Goal: Information Seeking & Learning: Find contact information

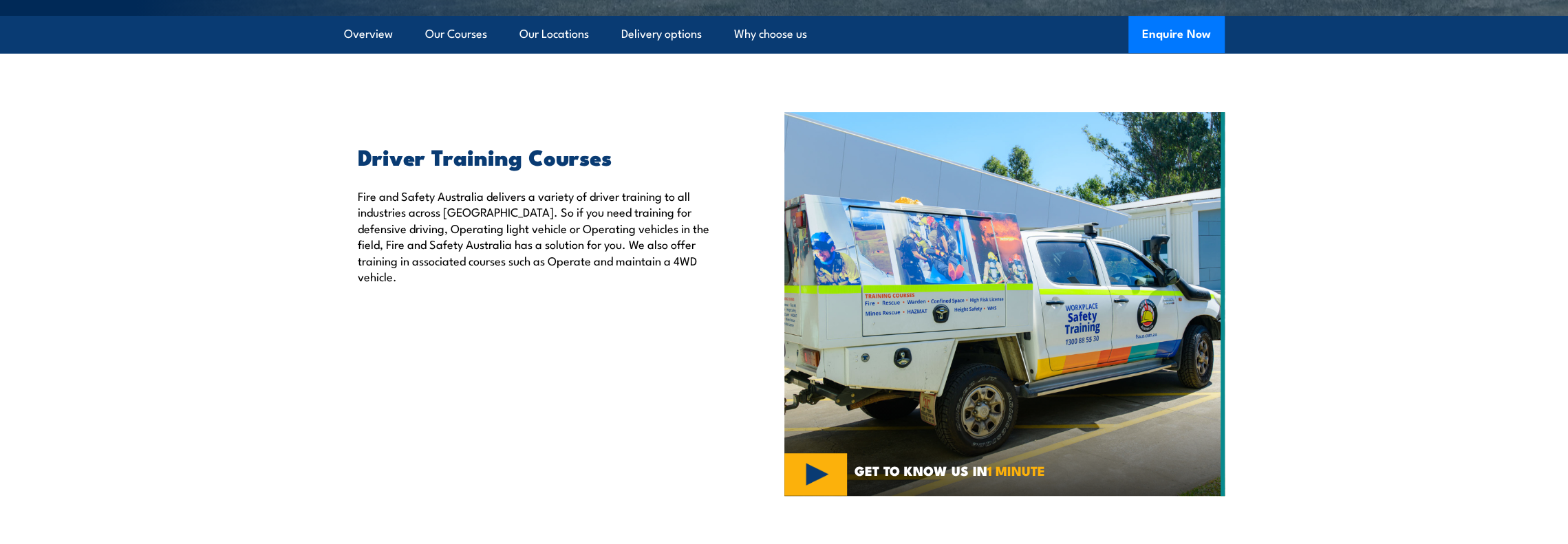
scroll to position [206, 0]
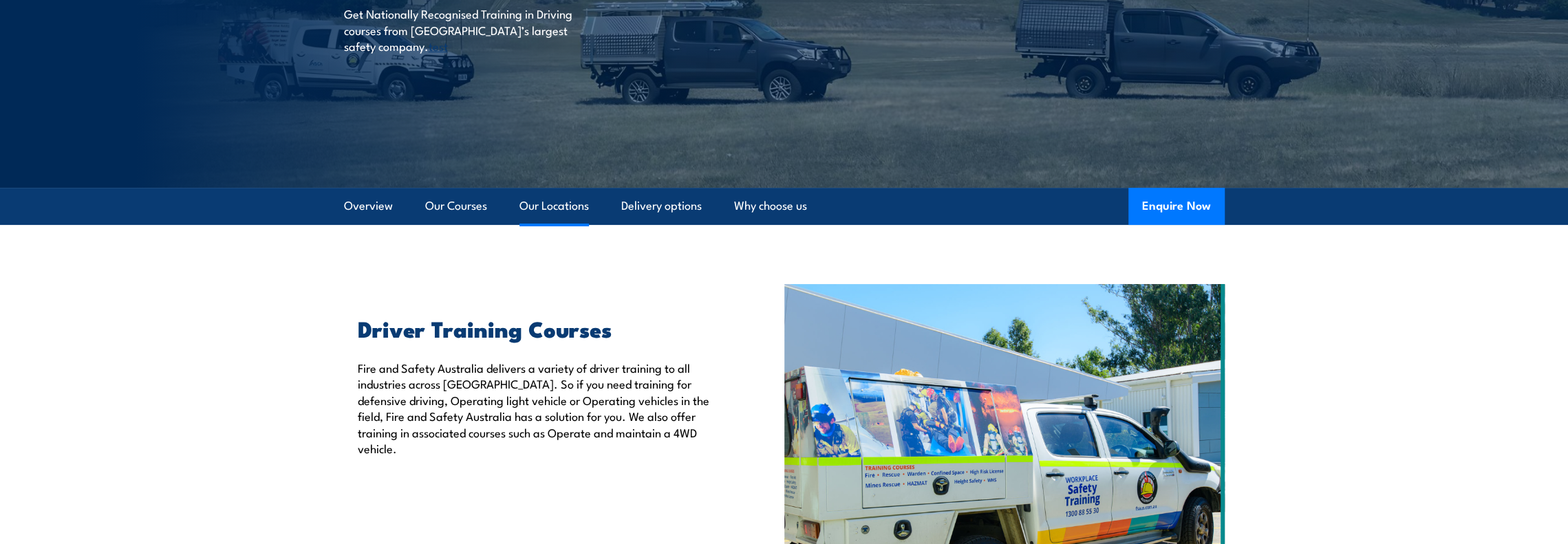
click at [530, 202] on link "Our Locations" at bounding box center [555, 206] width 70 height 36
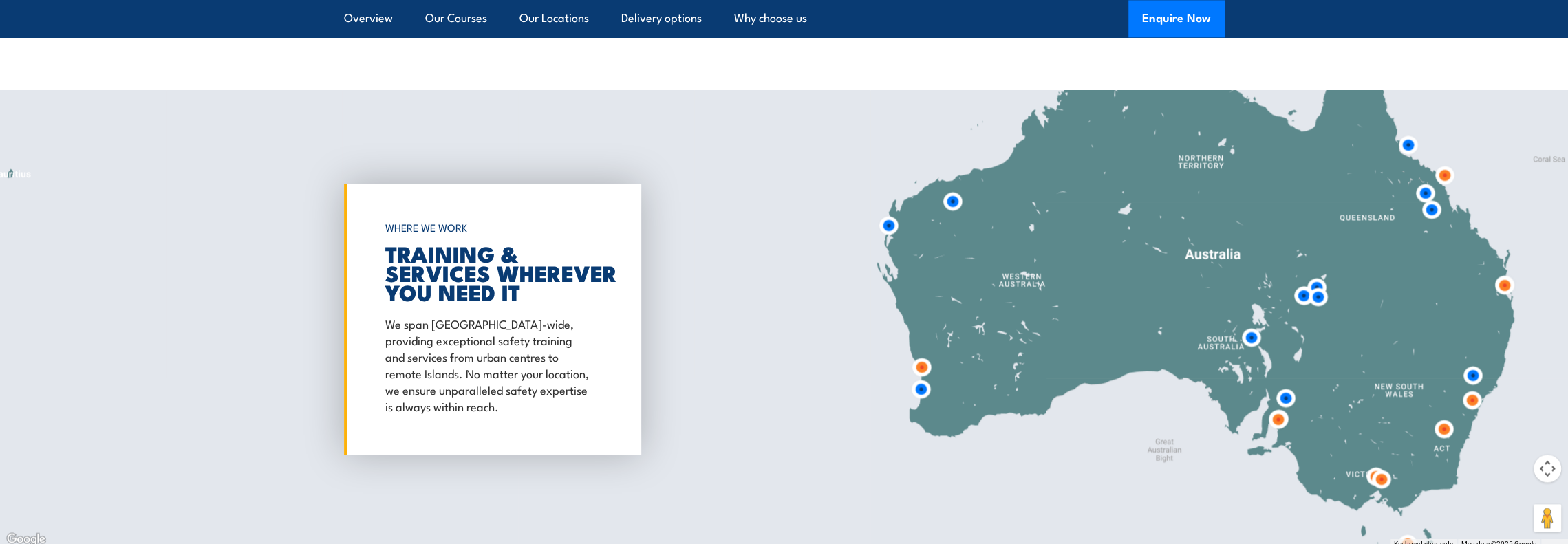
scroll to position [1893, 0]
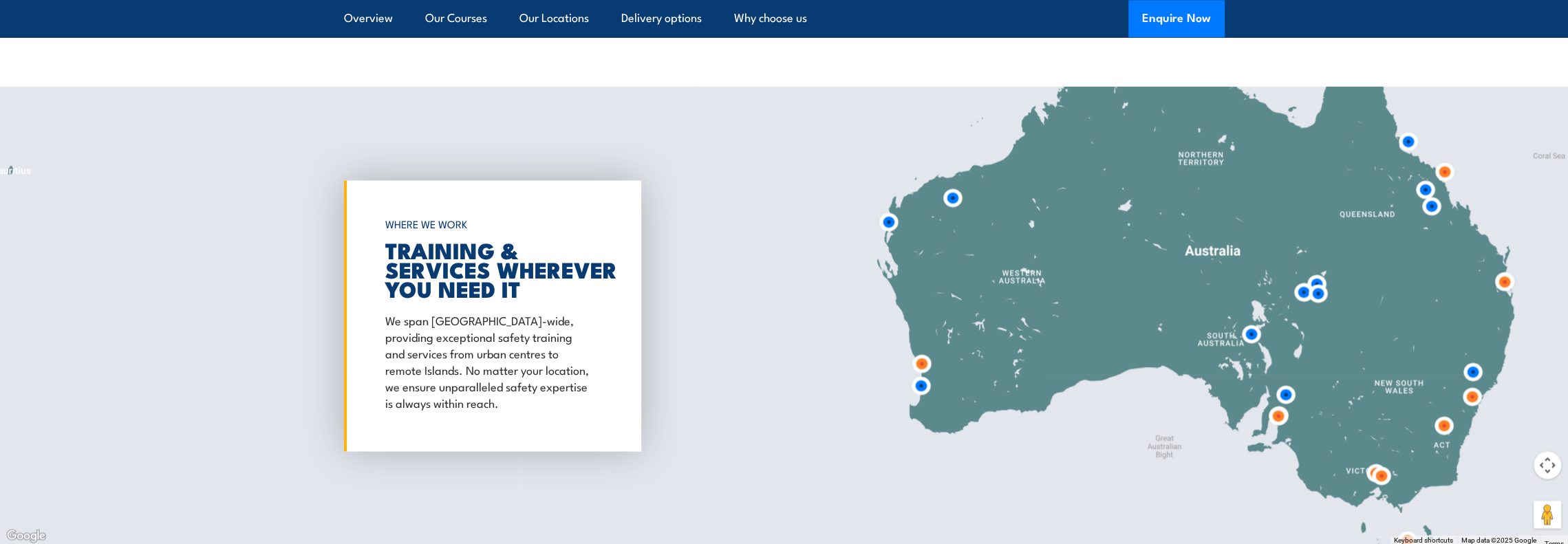
click at [1386, 476] on img at bounding box center [1381, 476] width 26 height 26
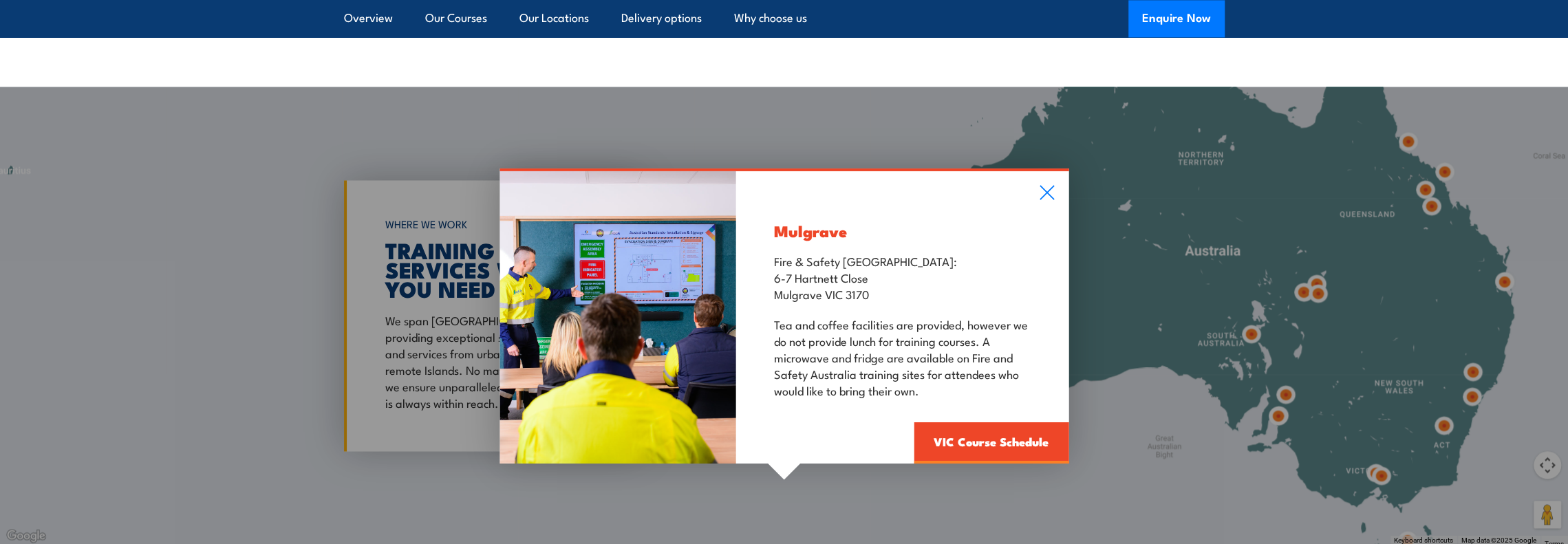
drag, startPoint x: 1372, startPoint y: 471, endPoint x: 1428, endPoint y: 466, distance: 56.2
click at [1371, 471] on div "Mulgrave Fire & Safety [GEOGRAPHIC_DATA]: [STREET_ADDRESS][PERSON_NAME] Tea and…" at bounding box center [784, 316] width 1568 height 459
click at [1540, 460] on div "Mulgrave Fire & Safety [GEOGRAPHIC_DATA]: [STREET_ADDRESS][PERSON_NAME] Tea and…" at bounding box center [784, 316] width 1568 height 459
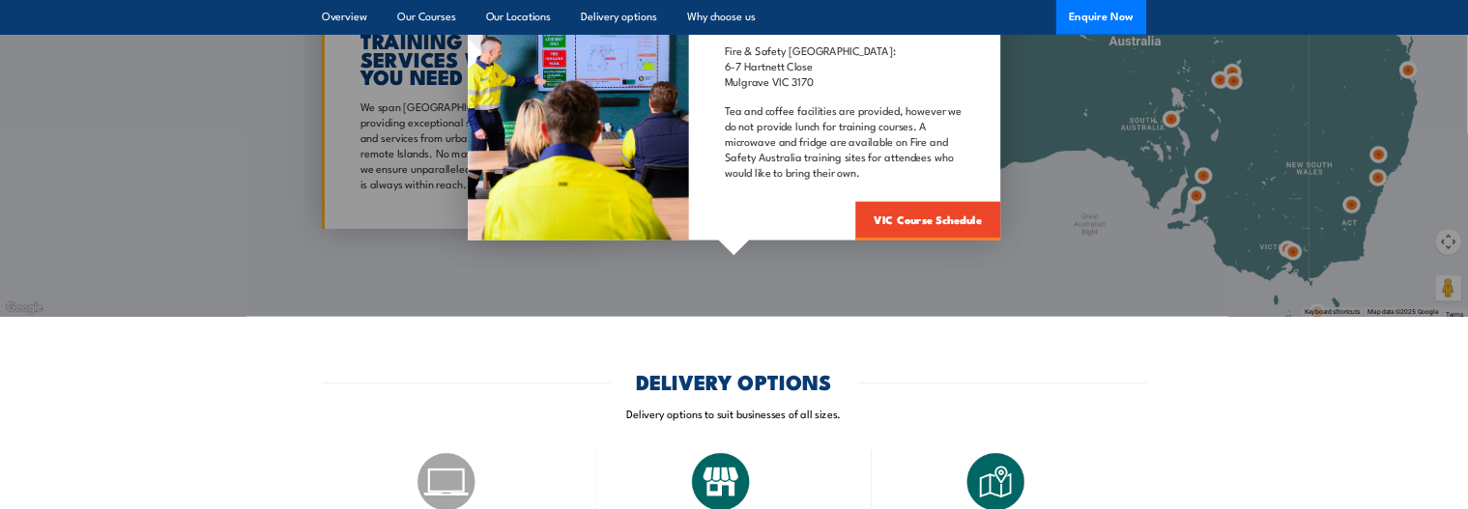
scroll to position [2949, 0]
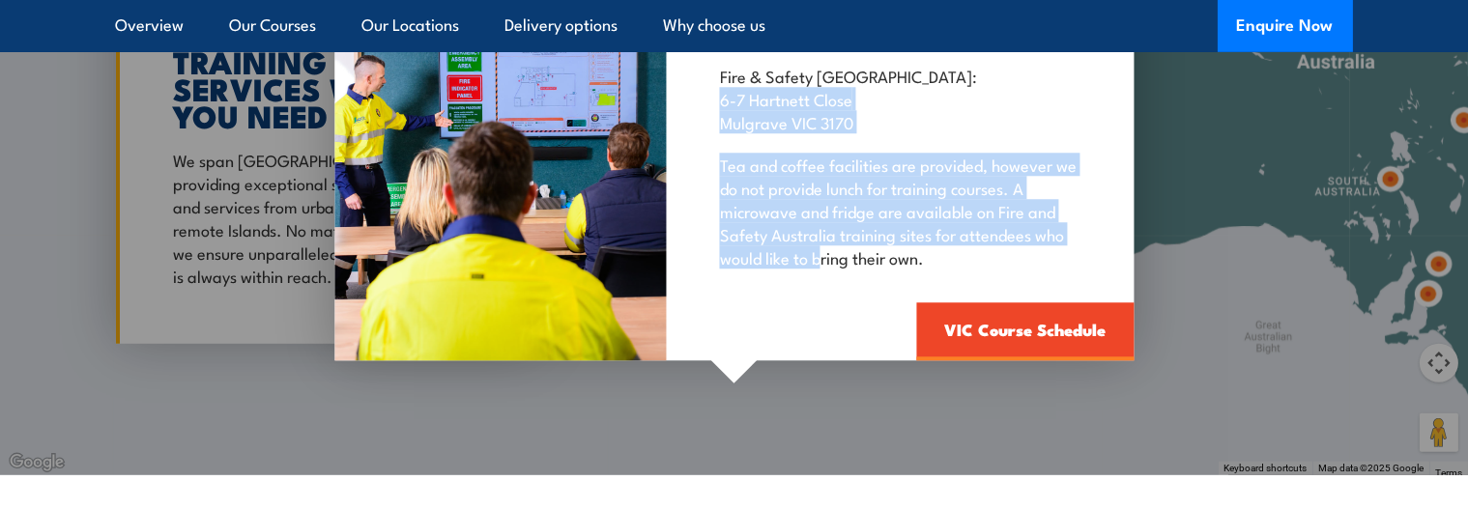
drag, startPoint x: 1359, startPoint y: 304, endPoint x: 833, endPoint y: 261, distance: 527.5
click at [821, 258] on div "Mulgrave Fire & Safety [GEOGRAPHIC_DATA]: [STREET_ADDRESS][PERSON_NAME] Tea and…" at bounding box center [734, 154] width 1468 height 644
click at [1351, 365] on div "Mulgrave Fire & Safety [GEOGRAPHIC_DATA]: [STREET_ADDRESS][PERSON_NAME] Tea and…" at bounding box center [734, 154] width 1468 height 644
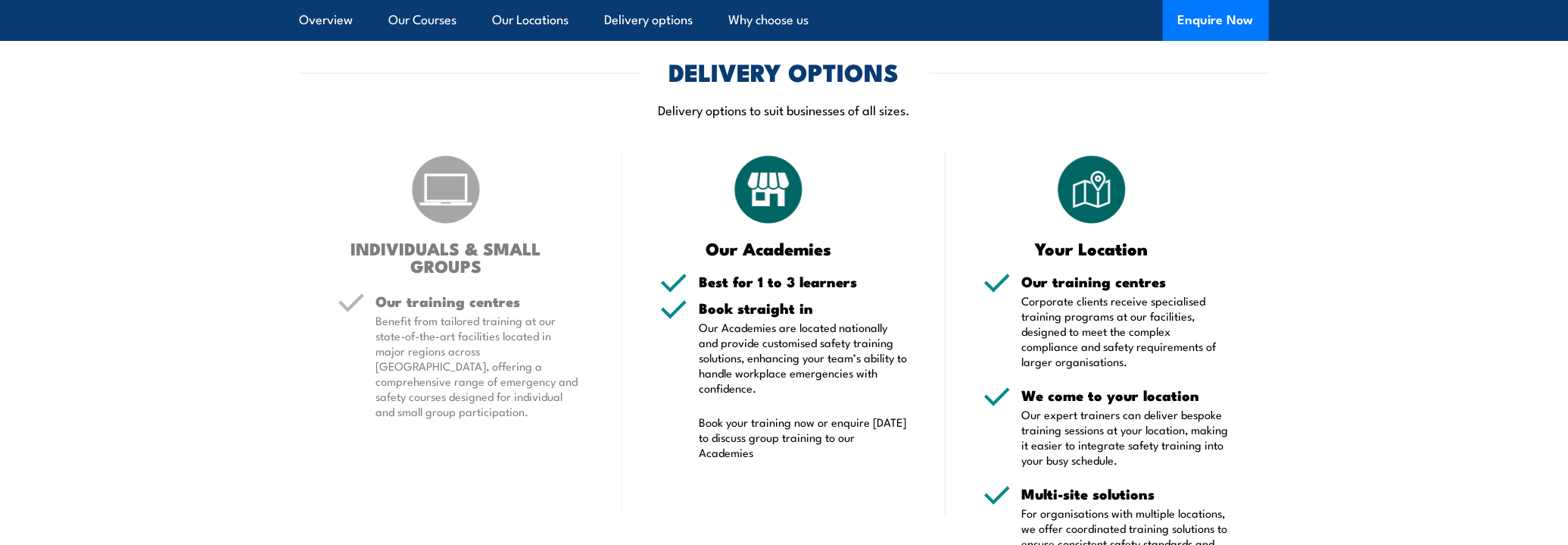
scroll to position [2727, 0]
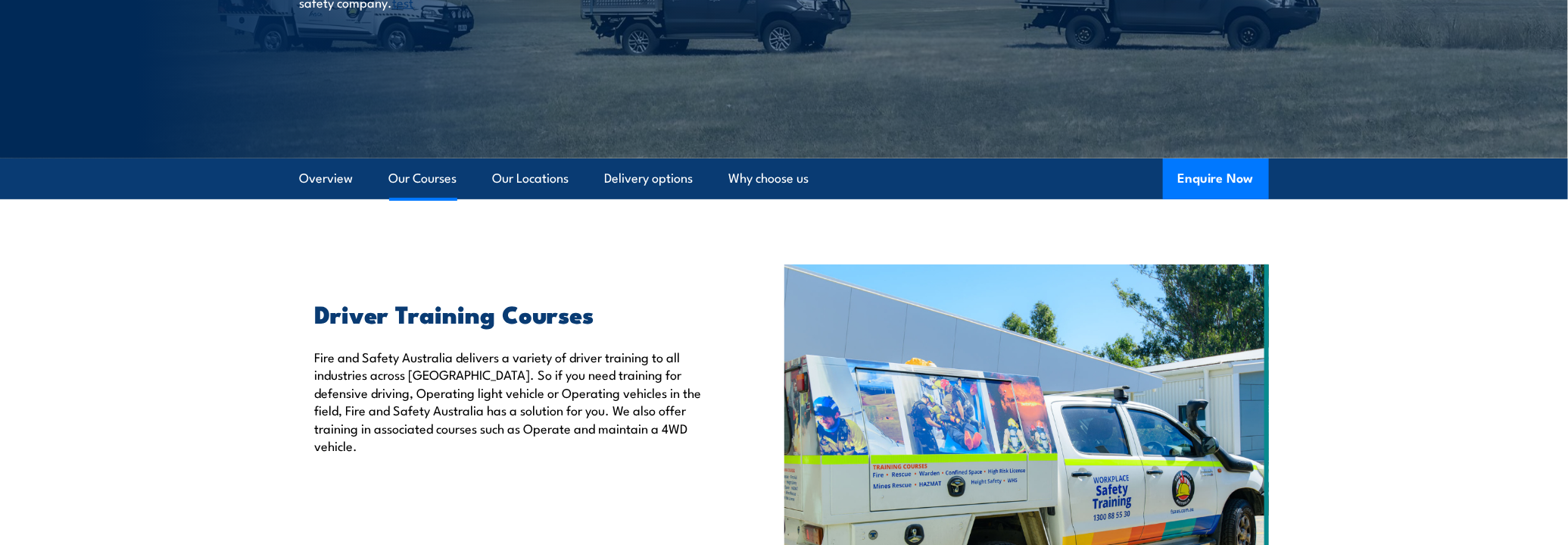
scroll to position [259, 0]
